Goal: Task Accomplishment & Management: Complete application form

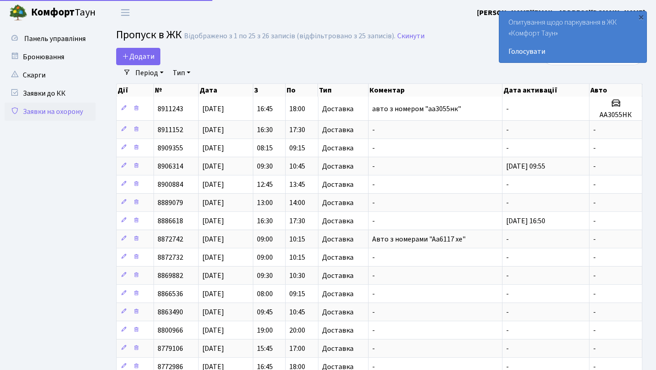
select select "25"
click at [154, 60] on link "Додати" at bounding box center [138, 56] width 44 height 17
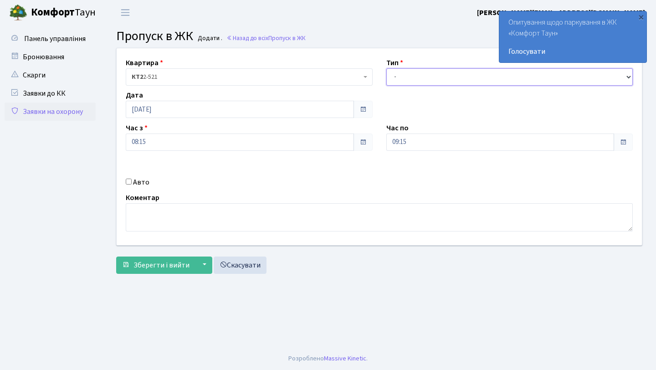
click at [413, 79] on select "- Доставка Таксі Гості Сервіс" at bounding box center [509, 76] width 247 height 17
select select "1"
click at [386, 68] on select "- Доставка Таксі Гості Сервіс" at bounding box center [509, 76] width 247 height 17
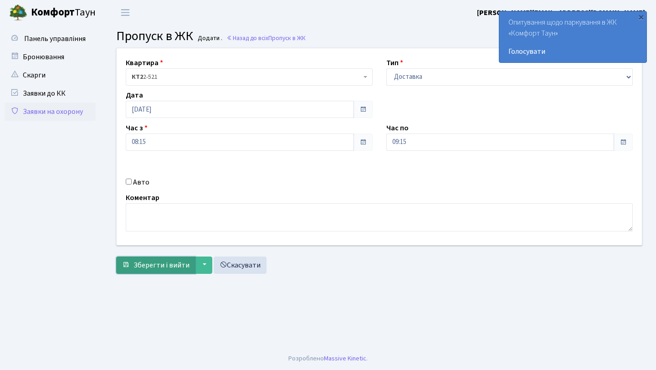
click at [164, 263] on span "Зберегти і вийти" at bounding box center [161, 265] width 56 height 10
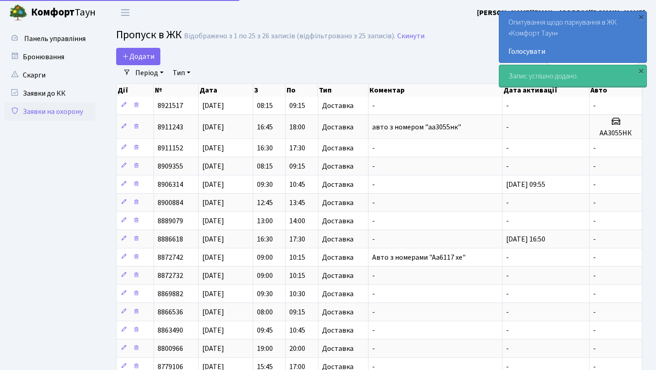
select select "25"
